Goal: Information Seeking & Learning: Learn about a topic

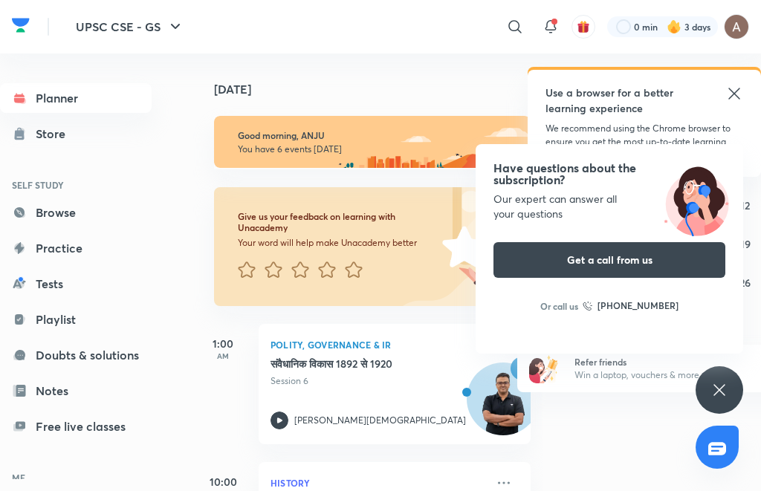
click at [711, 392] on icon at bounding box center [719, 390] width 18 height 18
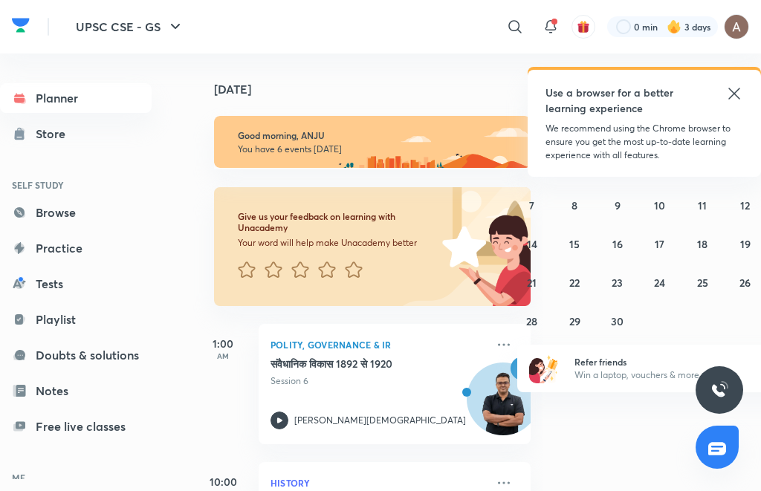
scroll to position [11, 0]
click at [730, 98] on icon at bounding box center [733, 93] width 11 height 11
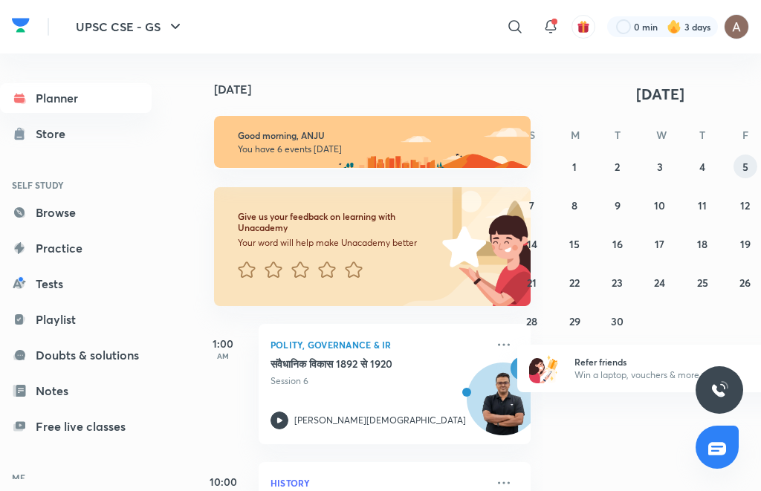
click at [744, 160] on abbr "5" at bounding box center [745, 167] width 6 height 14
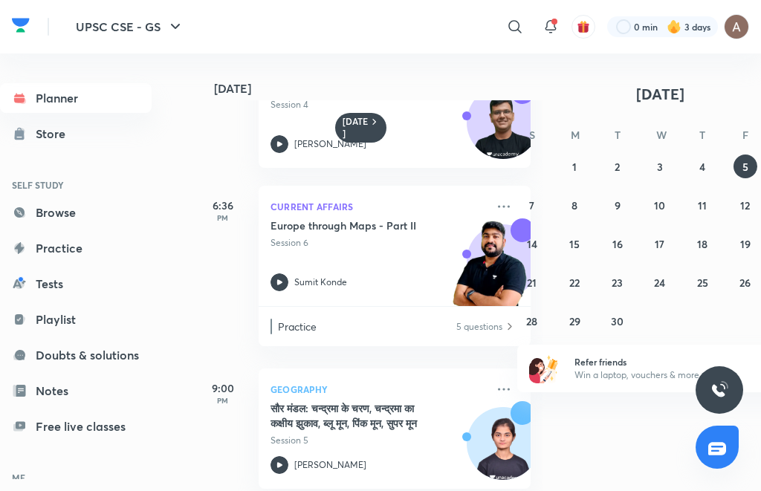
scroll to position [634, 0]
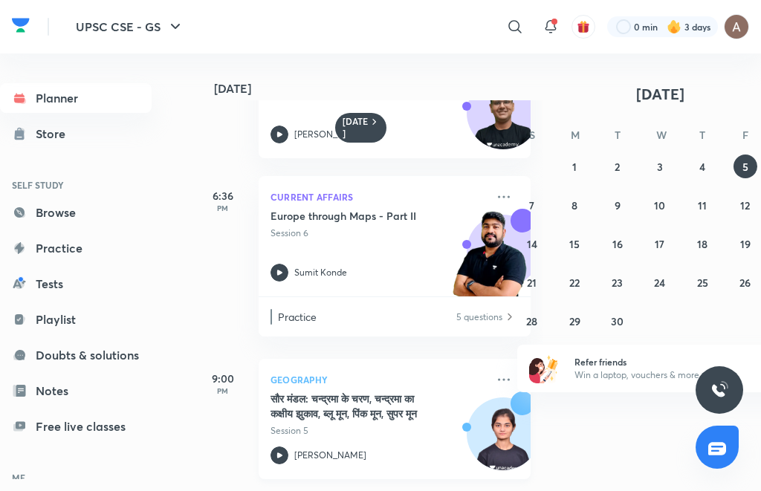
click at [384, 424] on p "Session 5" at bounding box center [377, 430] width 215 height 13
